Goal: Information Seeking & Learning: Find specific fact

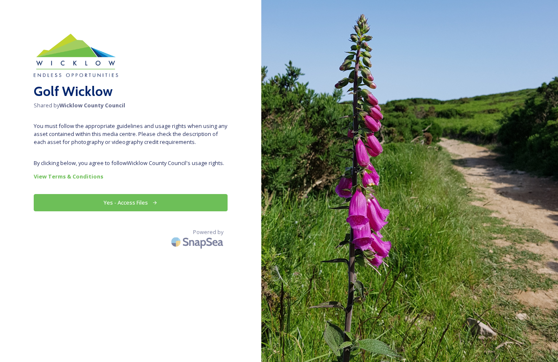
click at [156, 203] on icon at bounding box center [154, 202] width 5 height 5
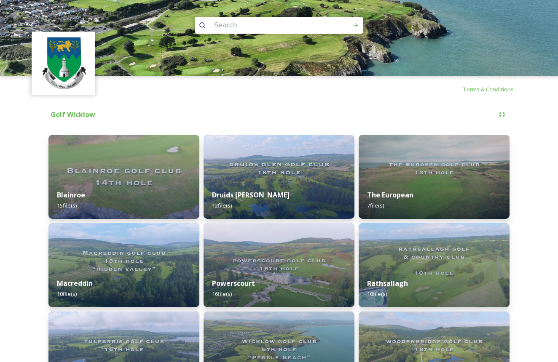
click at [268, 28] on input at bounding box center [267, 25] width 115 height 19
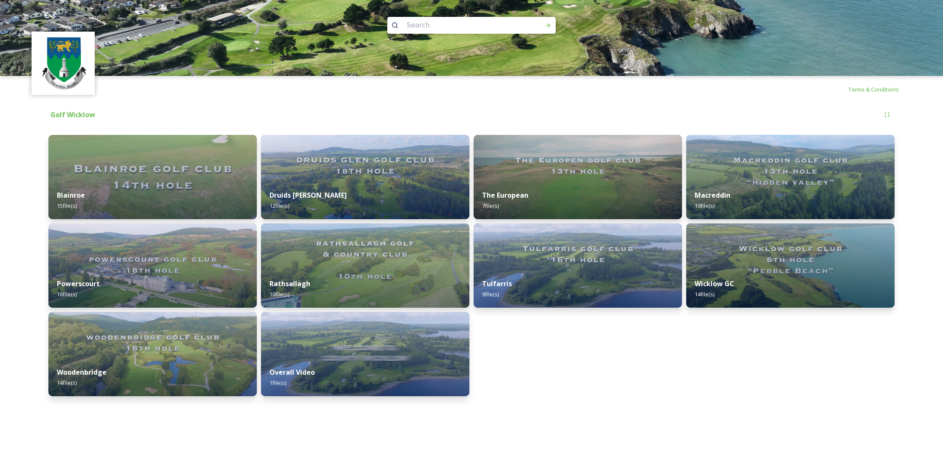
paste input "[PERSON_NAME]'s [GEOGRAPHIC_DATA]"
type input "[PERSON_NAME]'s [GEOGRAPHIC_DATA]"
click at [555, 23] on div "Run Search" at bounding box center [548, 25] width 15 height 15
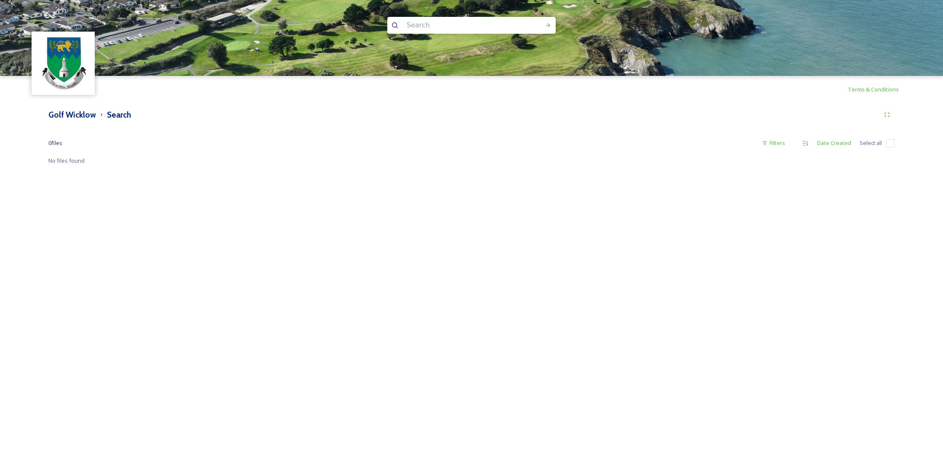
click at [431, 27] on input at bounding box center [460, 25] width 115 height 19
paste input "The Round Tower of [GEOGRAPHIC_DATA]"
type input "The Round Tower of [GEOGRAPHIC_DATA]"
click at [548, 26] on icon at bounding box center [548, 25] width 7 height 7
click at [68, 117] on h3 "Golf Wicklow" at bounding box center [72, 115] width 48 height 12
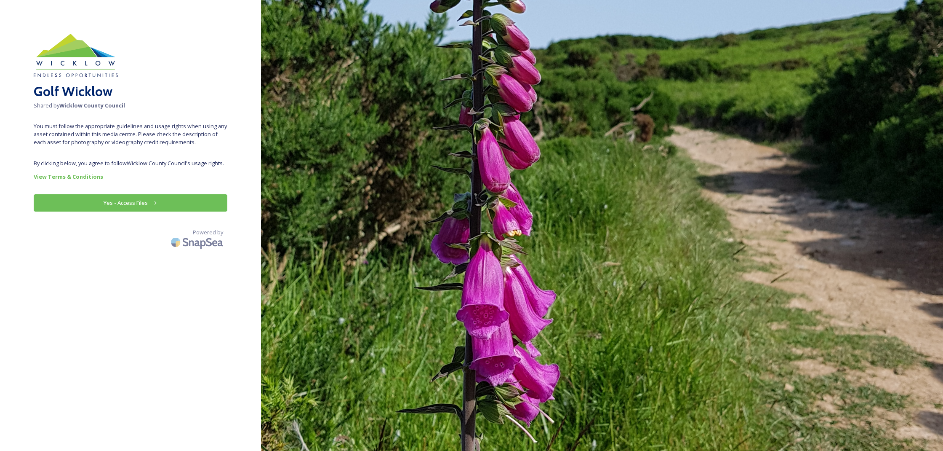
click at [136, 200] on button "Yes - Access Files" at bounding box center [131, 202] width 194 height 17
